Goal: Information Seeking & Learning: Understand process/instructions

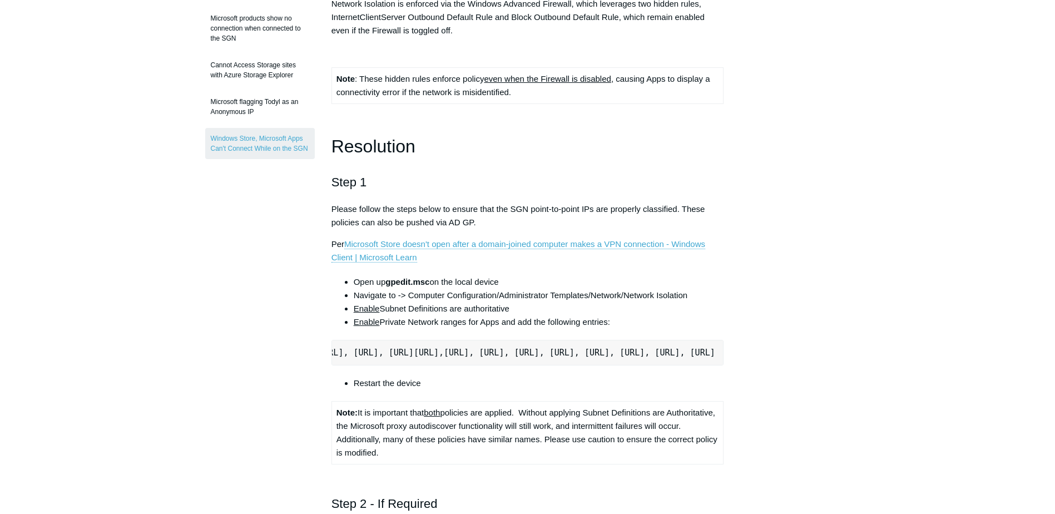
scroll to position [0, 648]
drag, startPoint x: 583, startPoint y: 353, endPoint x: 642, endPoint y: 351, distance: 59.6
click at [642, 351] on span "[URL], [URL], [URL], [URL], [URL], [URL], [URL], [URL]" at bounding box center [580, 353] width 272 height 10
click at [872, 275] on main "Todyl Support Center Third Party & Compatibility Microsoft Considerations Artic…" at bounding box center [527, 430] width 1055 height 1339
drag, startPoint x: 388, startPoint y: 280, endPoint x: 431, endPoint y: 279, distance: 43.4
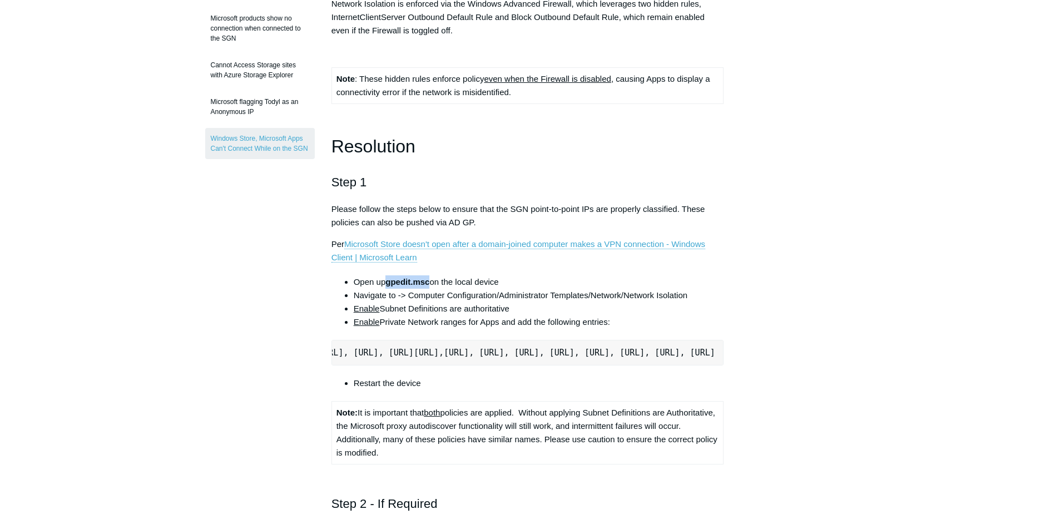
click at [430, 279] on strong "gpedit.msc" at bounding box center [408, 281] width 44 height 9
drag, startPoint x: 431, startPoint y: 279, endPoint x: 465, endPoint y: 301, distance: 40.1
click at [465, 301] on li "Navigate to -> Computer Configuration/Administrator Templates/Network/Network I…" at bounding box center [539, 295] width 371 height 13
drag, startPoint x: 584, startPoint y: 351, endPoint x: 643, endPoint y: 353, distance: 59.6
click at [643, 353] on span "[URL], [URL], [URL], [URL], [URL], [URL], [URL], [URL]" at bounding box center [580, 353] width 272 height 10
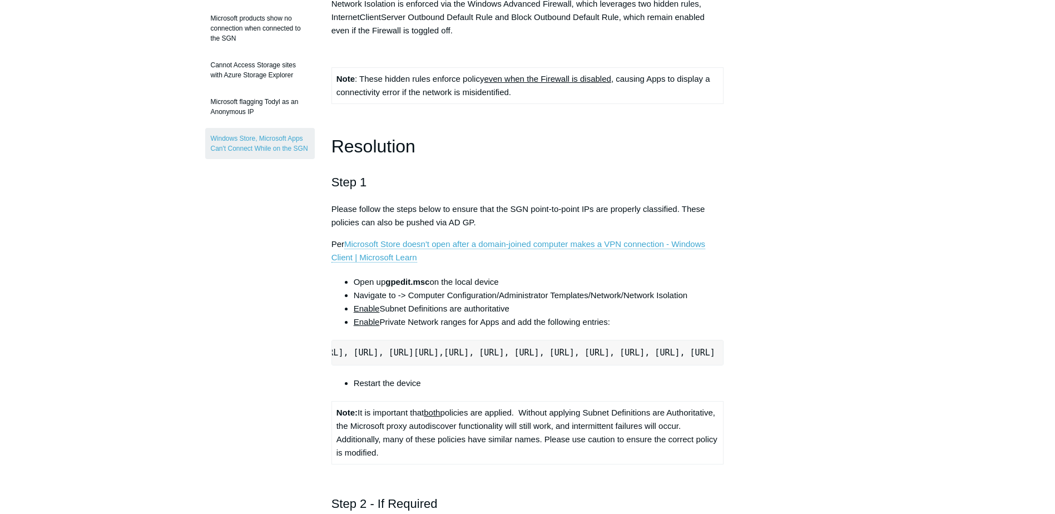
copy span "[URL]"
drag, startPoint x: 340, startPoint y: 353, endPoint x: 1008, endPoint y: 363, distance: 667.8
click at [1008, 363] on main "Todyl Support Center Third Party & Compatibility Microsoft Considerations Artic…" at bounding box center [527, 430] width 1055 height 1339
copy pre "[URL], [URL], [URL], [URL], [URL], [URL] [URL], [URL], [URL], [URL], [URL], [UR…"
